Goal: Find specific page/section: Find specific page/section

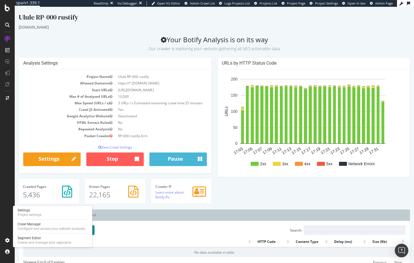
click at [84, 225] on button "Refresh" at bounding box center [82, 230] width 24 height 10
